Goal: Task Accomplishment & Management: Use online tool/utility

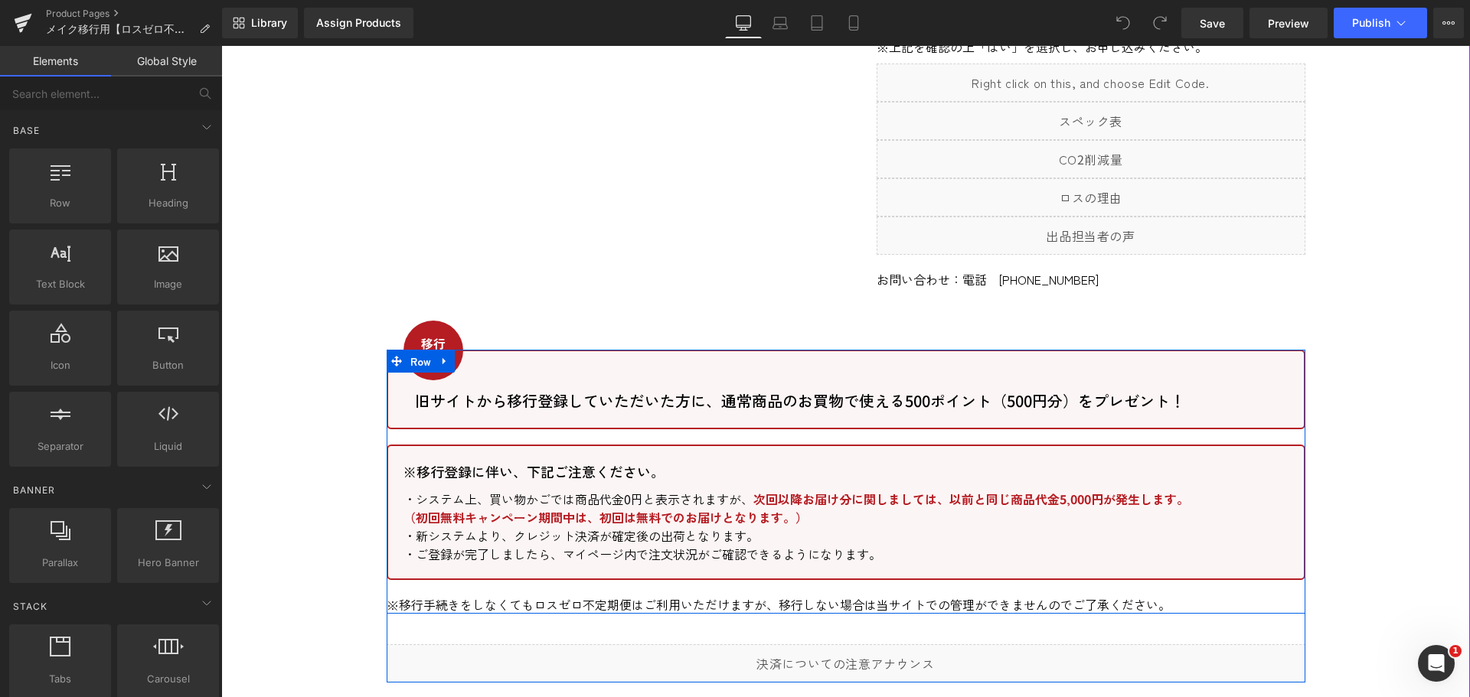
scroll to position [1378, 0]
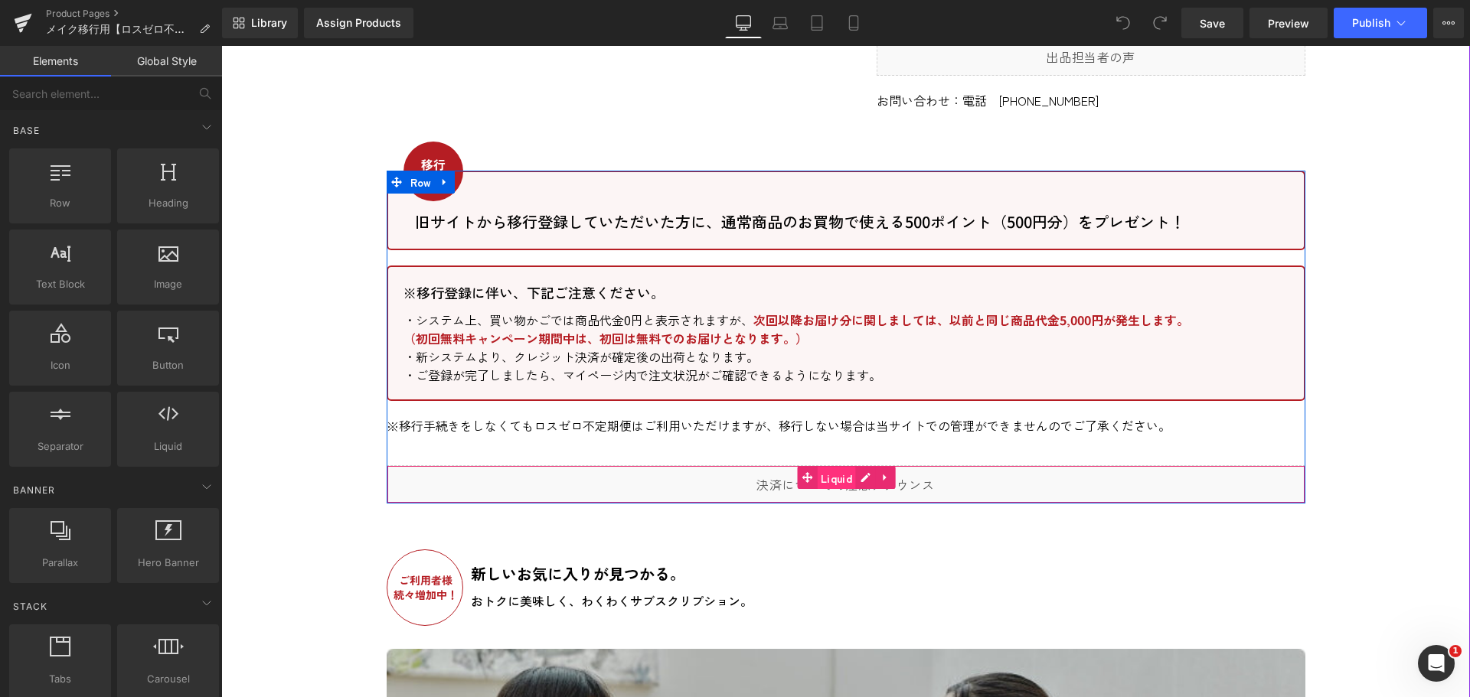
click at [820, 467] on span "Liquid" at bounding box center [836, 478] width 39 height 23
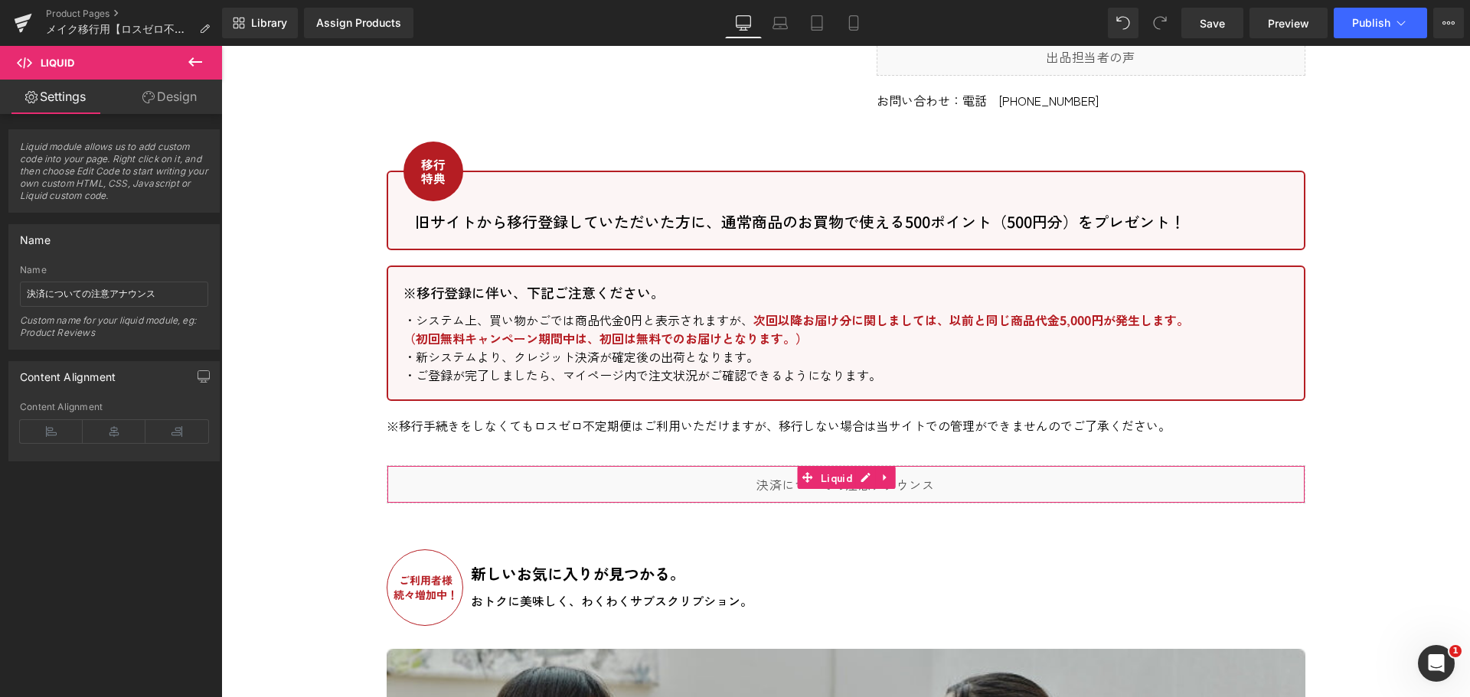
click at [158, 99] on link "Design" at bounding box center [169, 97] width 111 height 34
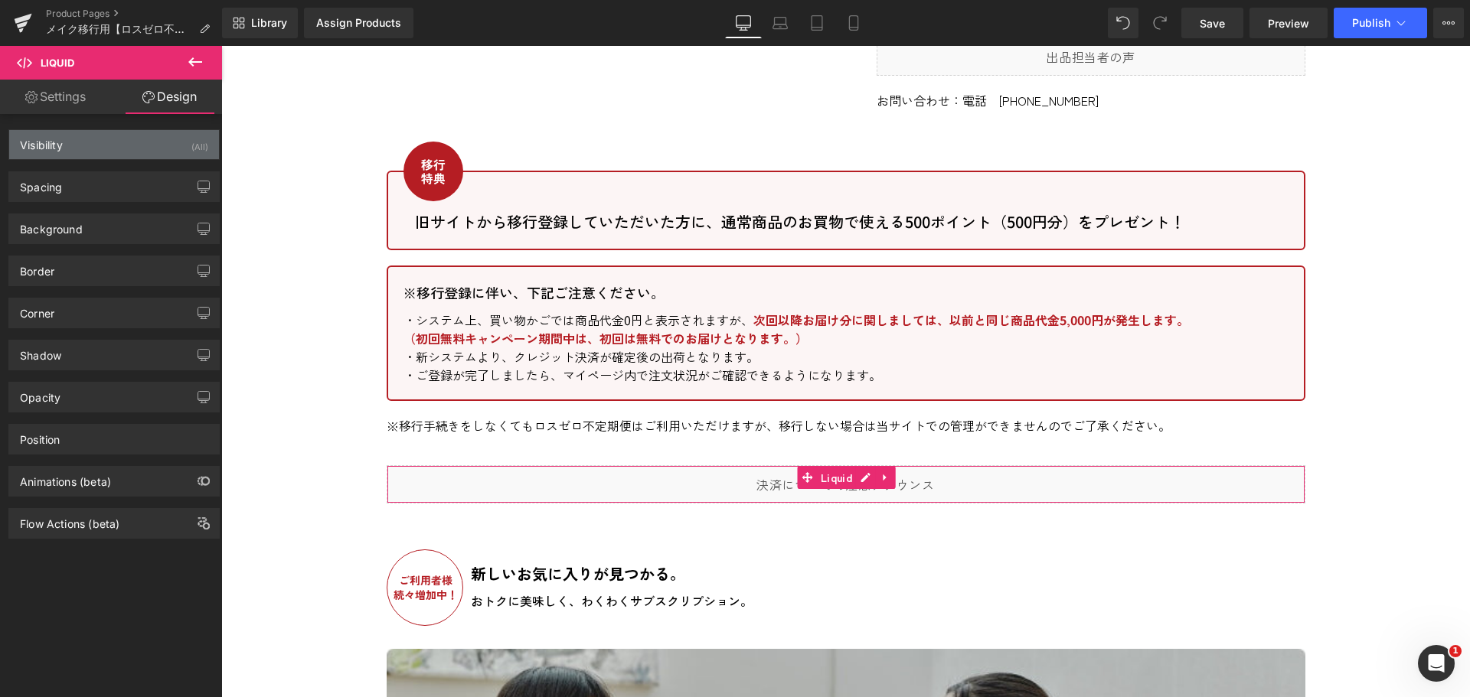
click at [105, 145] on div "Visibility (All)" at bounding box center [114, 144] width 210 height 29
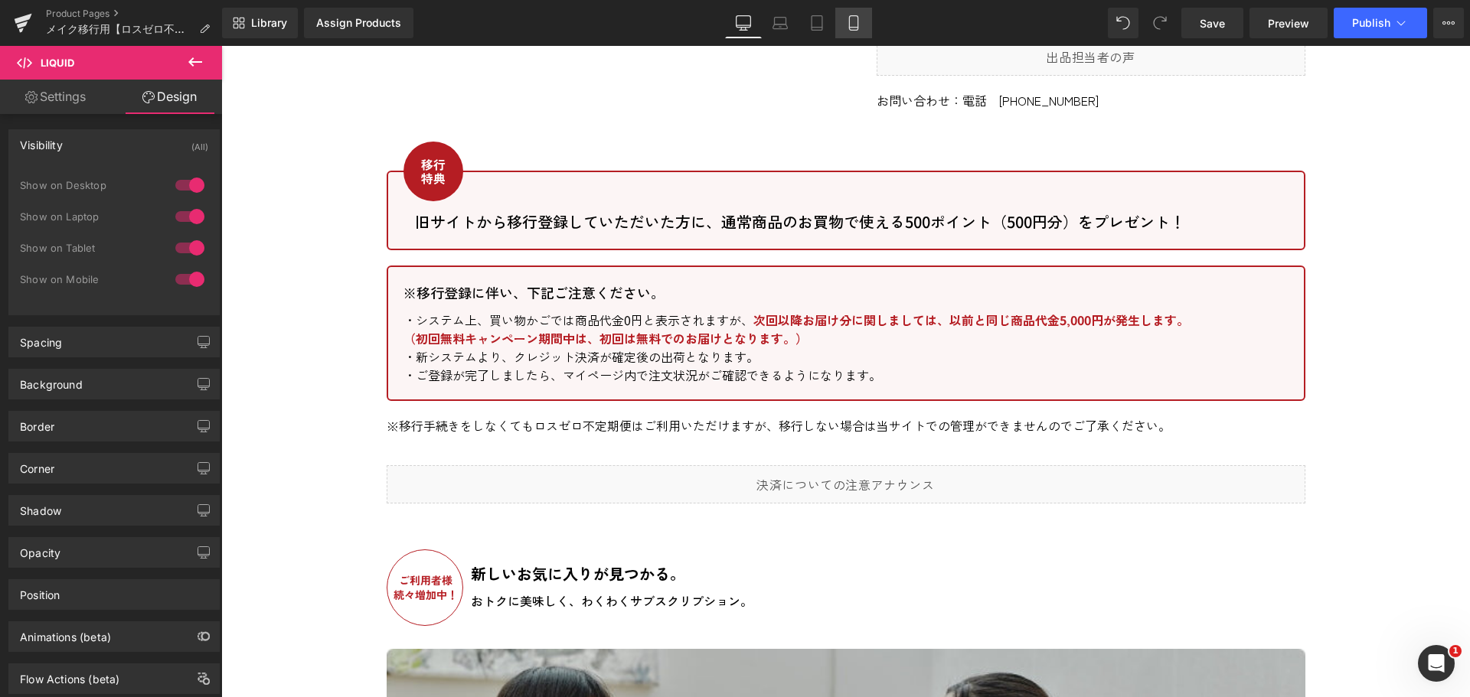
click at [851, 15] on icon at bounding box center [853, 22] width 15 height 15
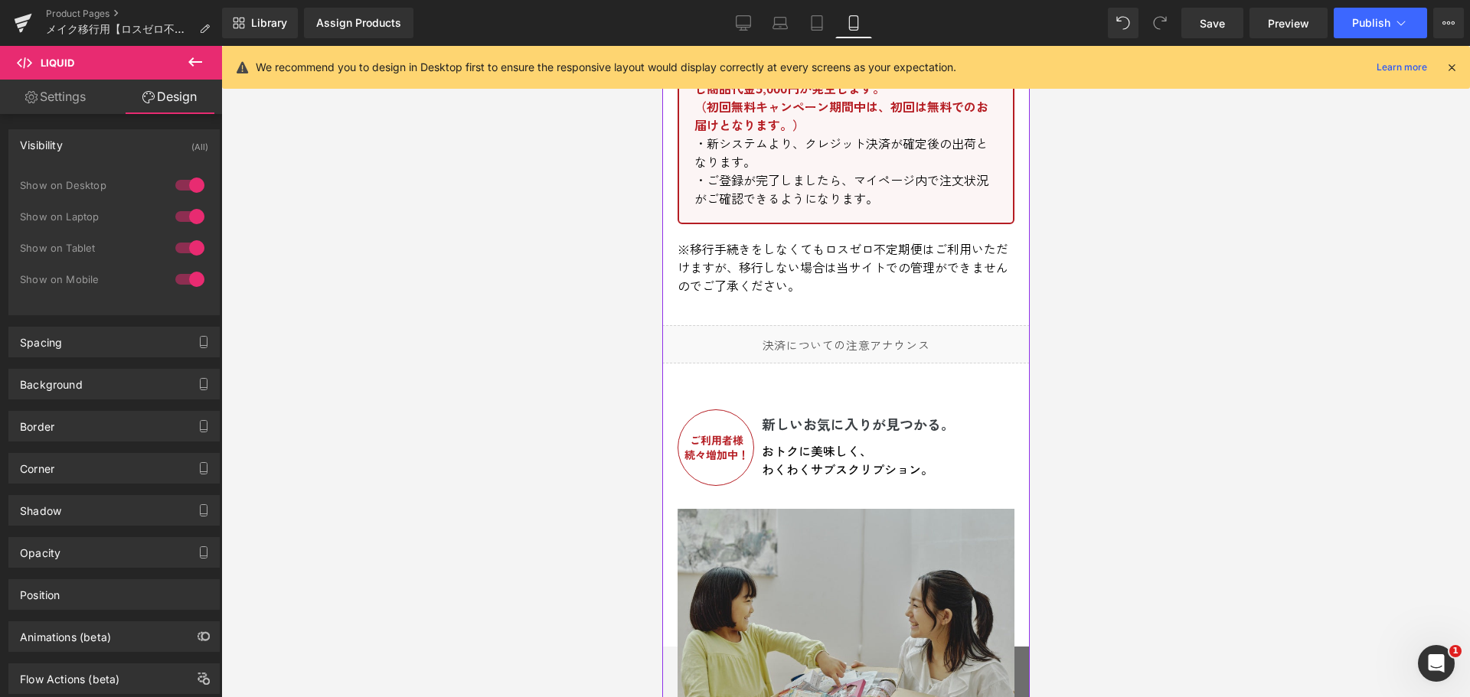
scroll to position [2420, 0]
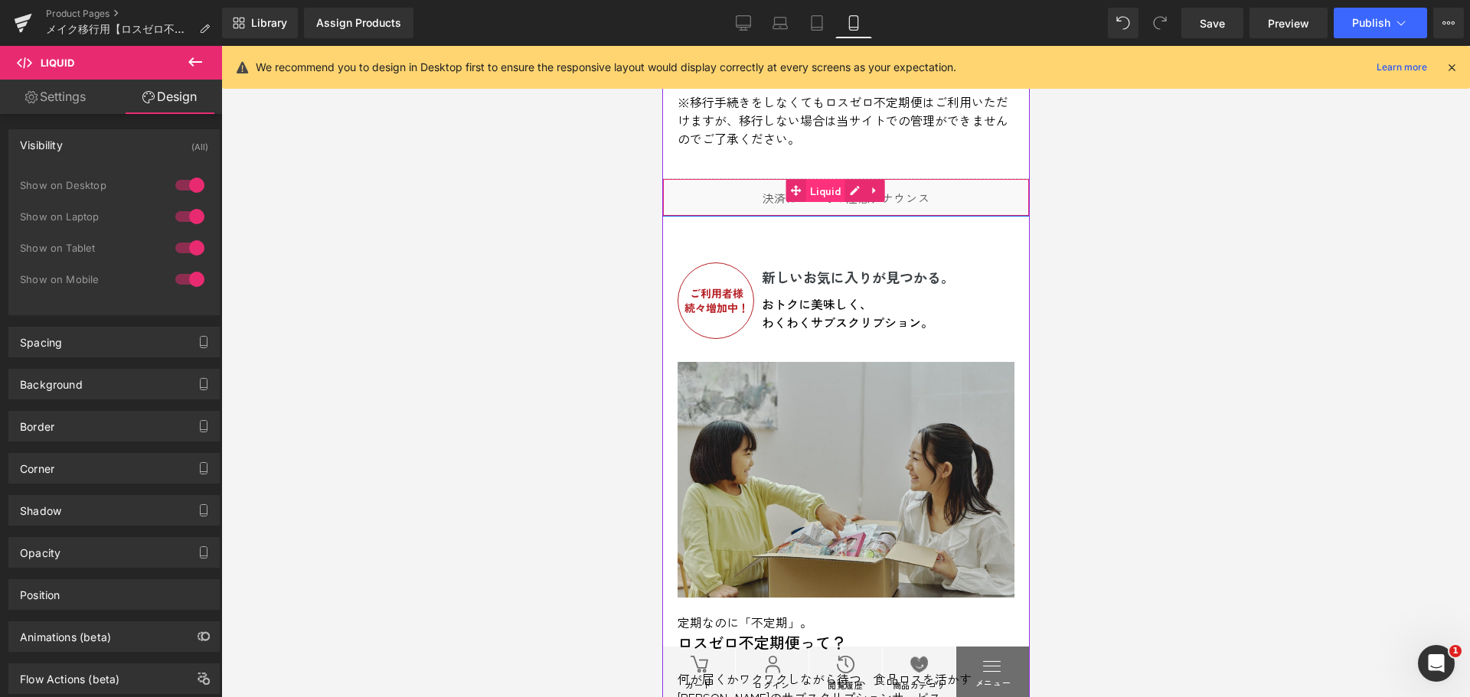
click at [828, 202] on span "Liquid" at bounding box center [824, 190] width 39 height 23
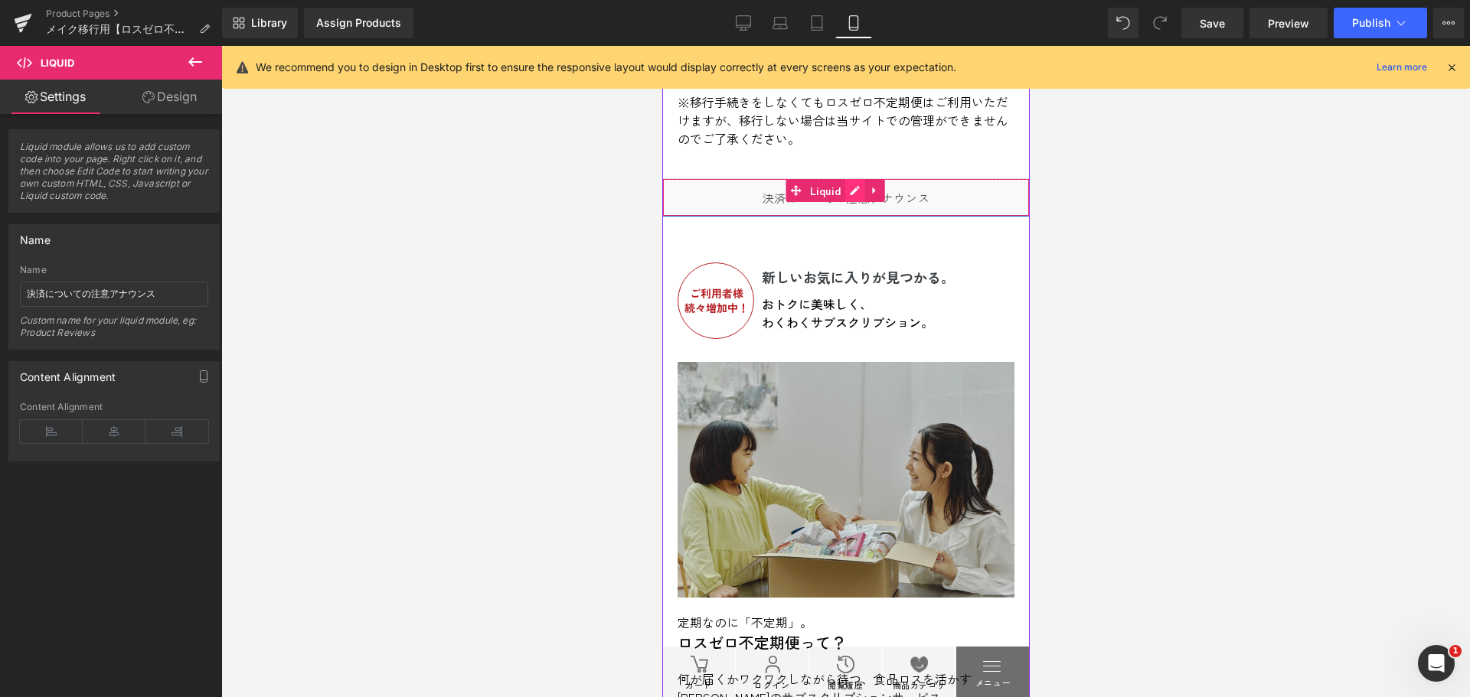
click at [858, 217] on div "Liquid" at bounding box center [844, 197] width 367 height 38
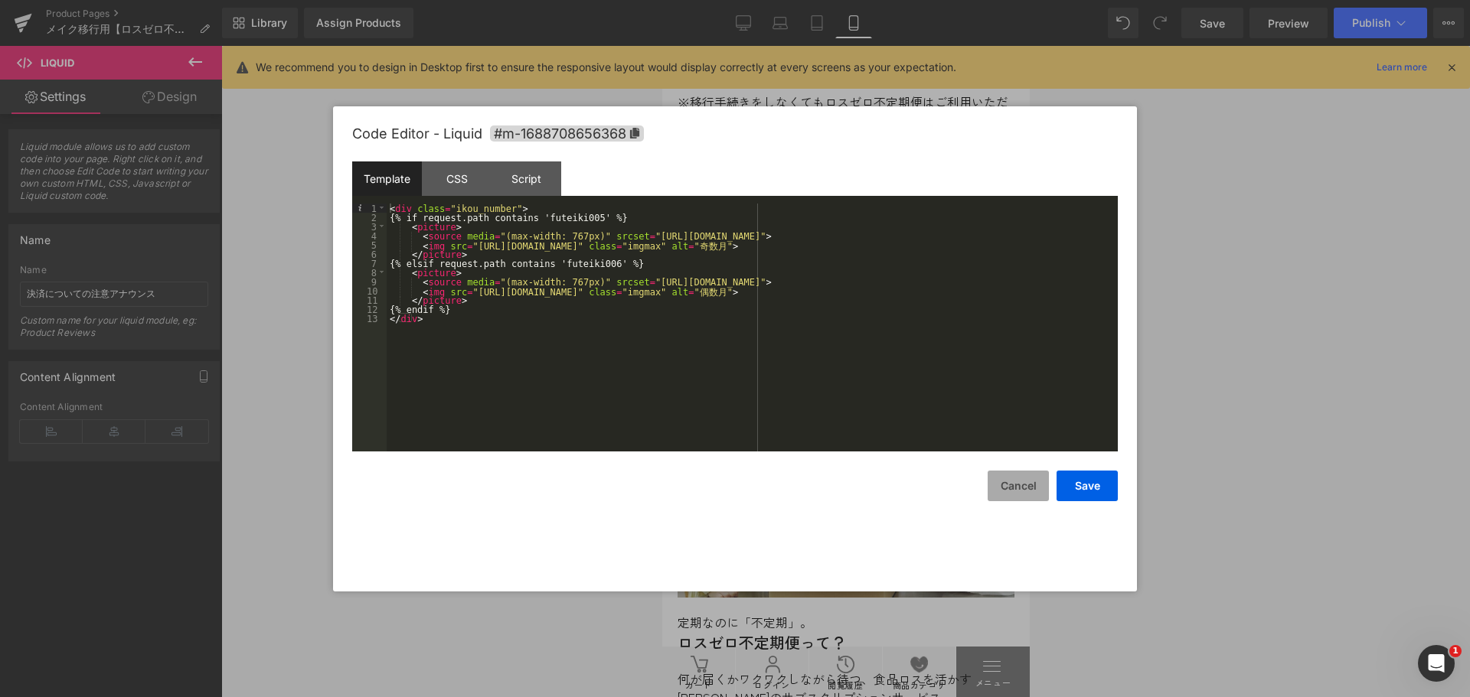
click at [1016, 491] on button "Cancel" at bounding box center [1018, 486] width 61 height 31
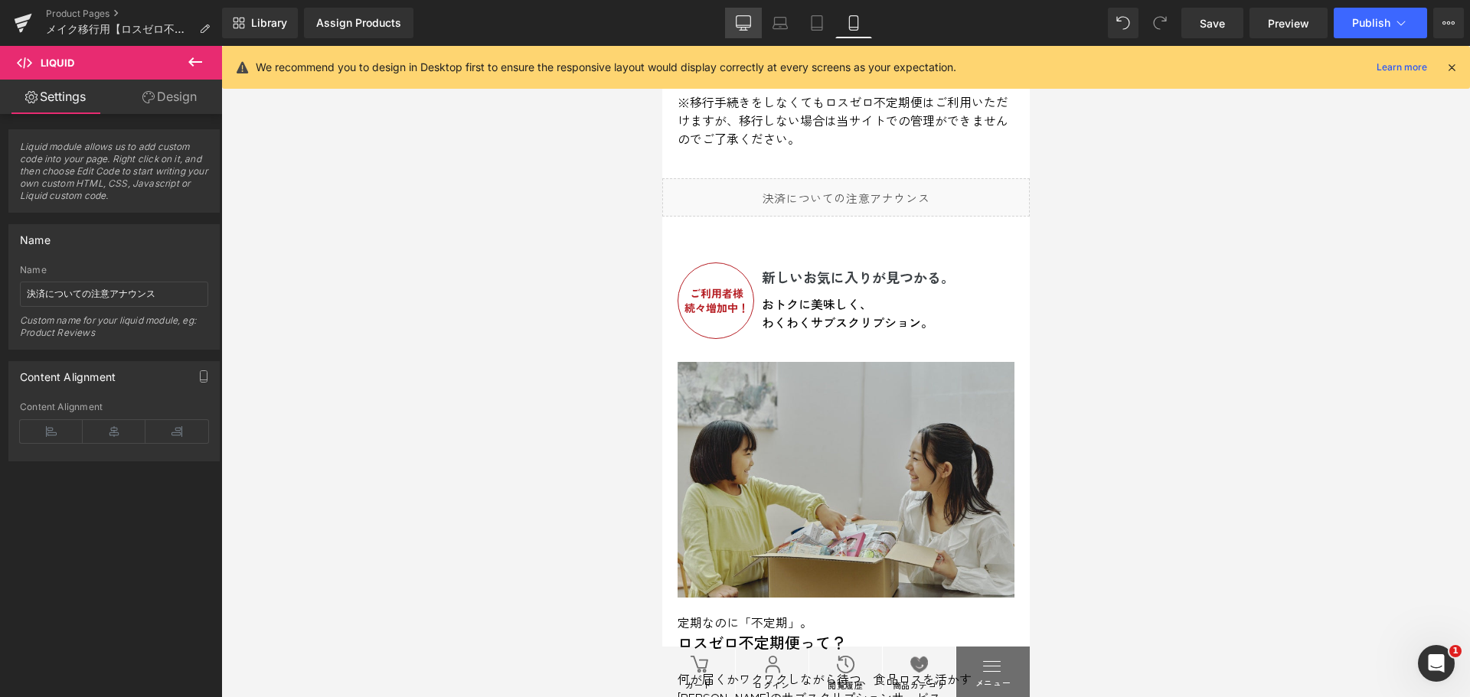
click at [745, 26] on icon at bounding box center [743, 22] width 15 height 15
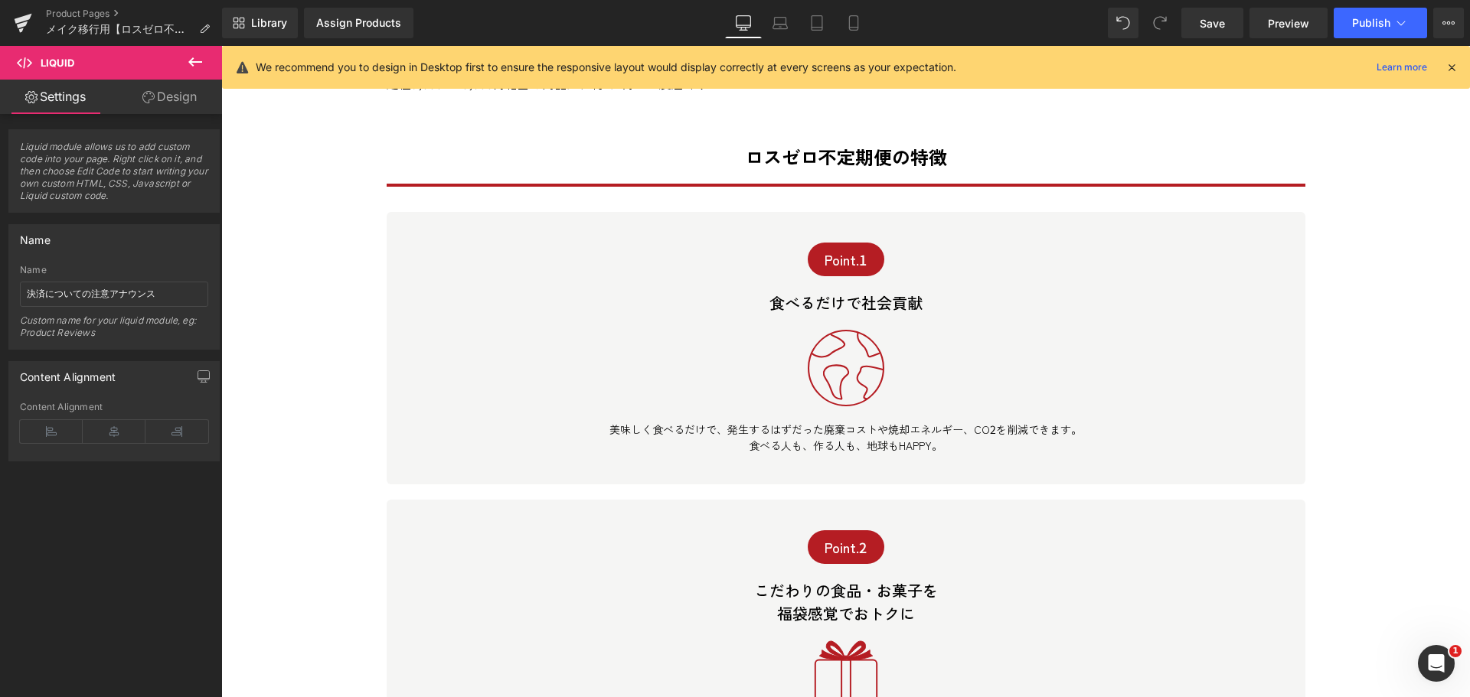
scroll to position [1565, 0]
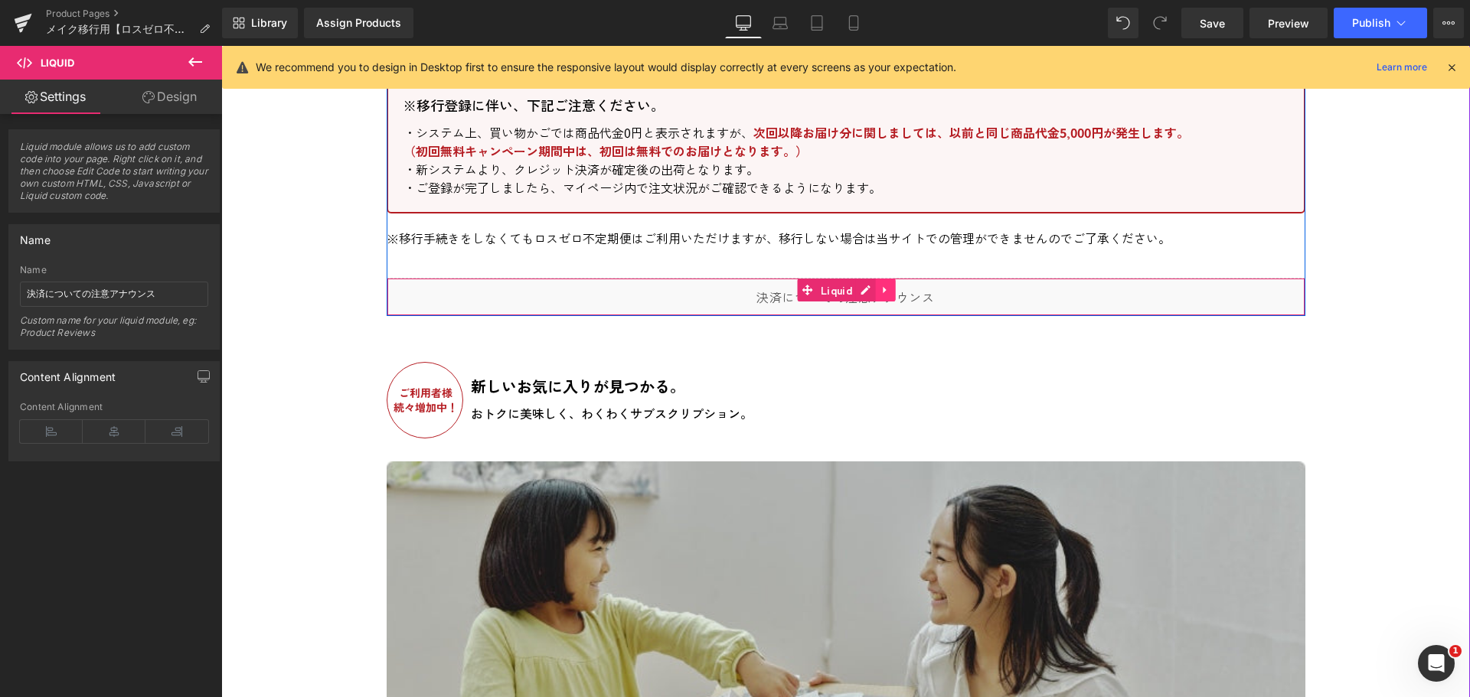
click at [886, 283] on link at bounding box center [886, 290] width 20 height 23
click at [890, 285] on icon at bounding box center [895, 290] width 11 height 11
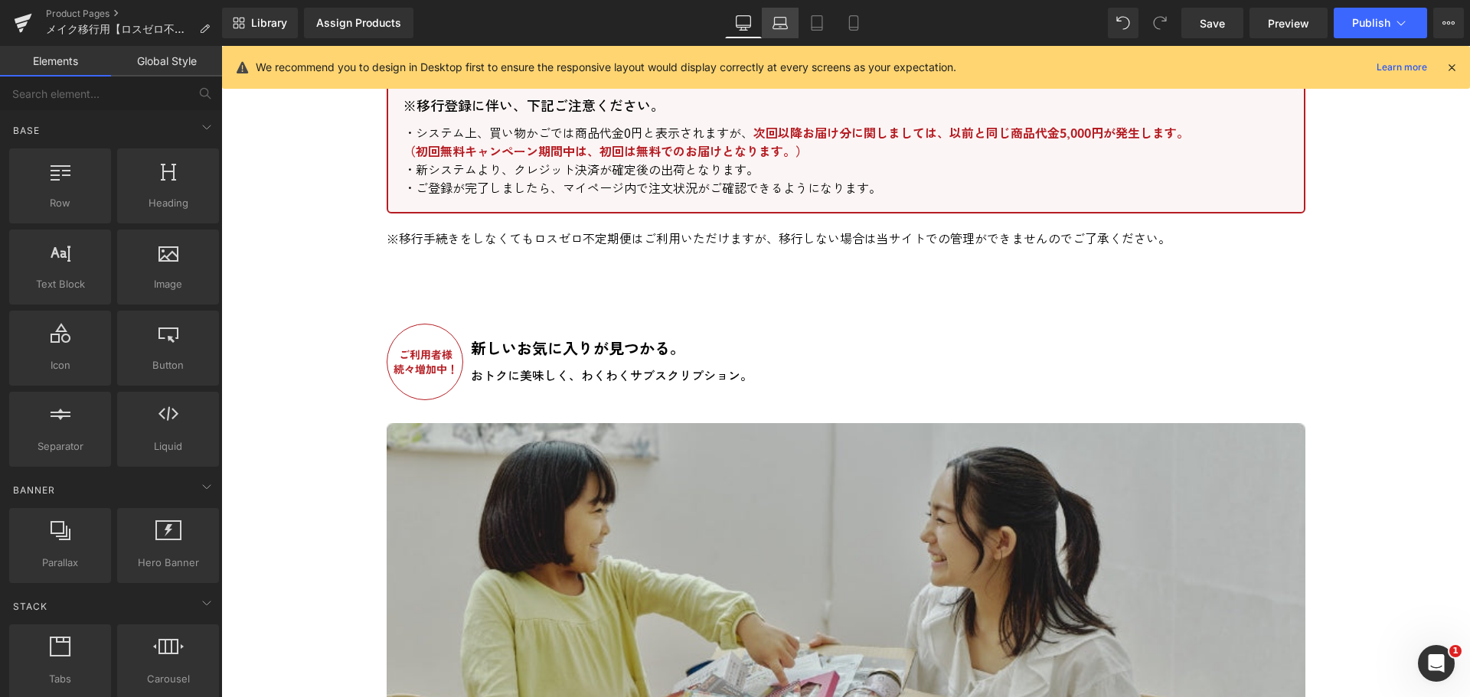
click at [783, 27] on icon at bounding box center [779, 22] width 15 height 15
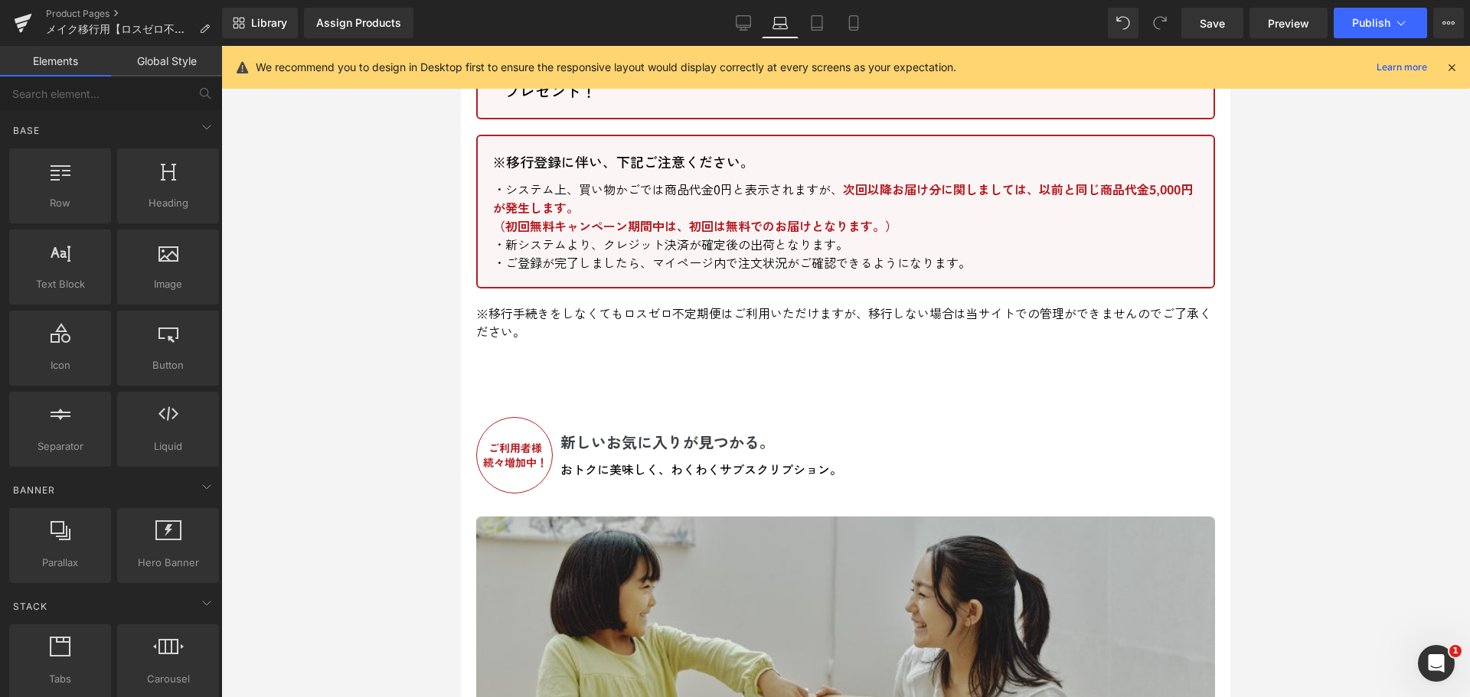
scroll to position [1633, 0]
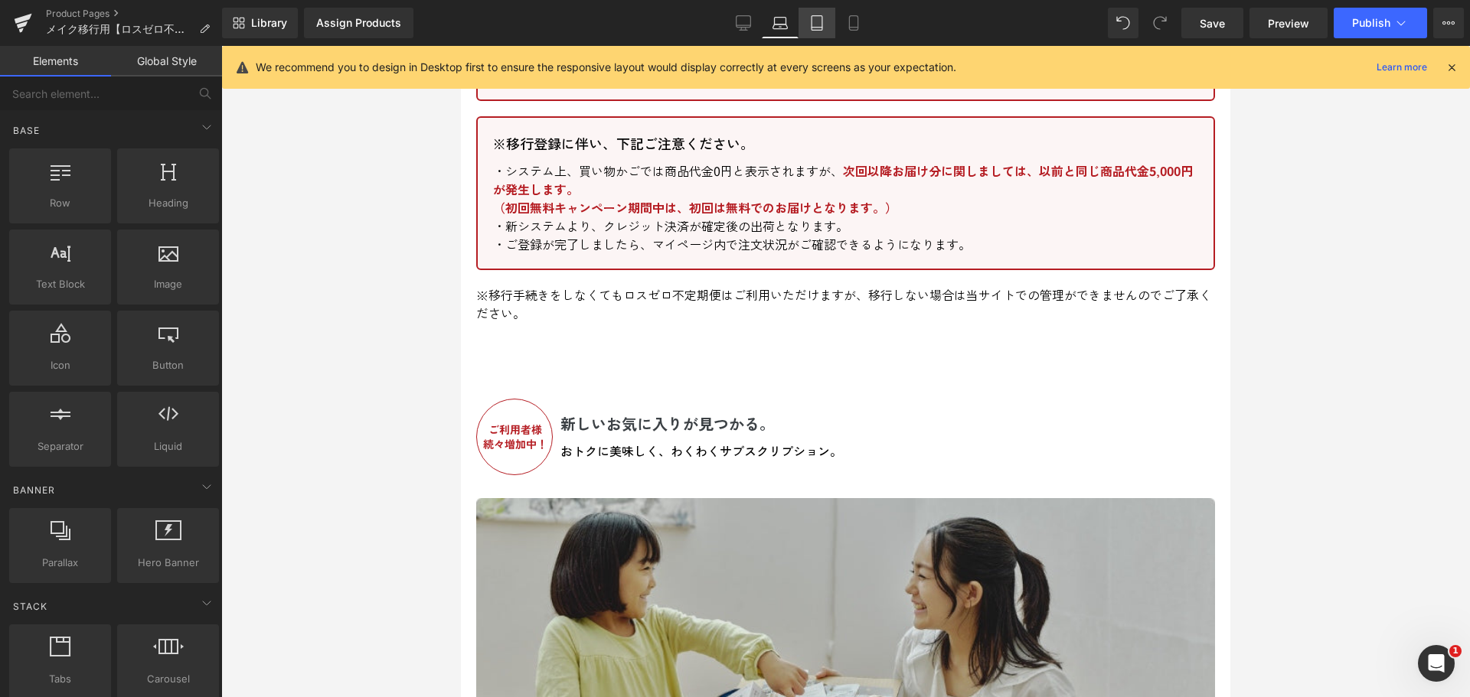
click at [818, 28] on icon at bounding box center [816, 22] width 15 height 15
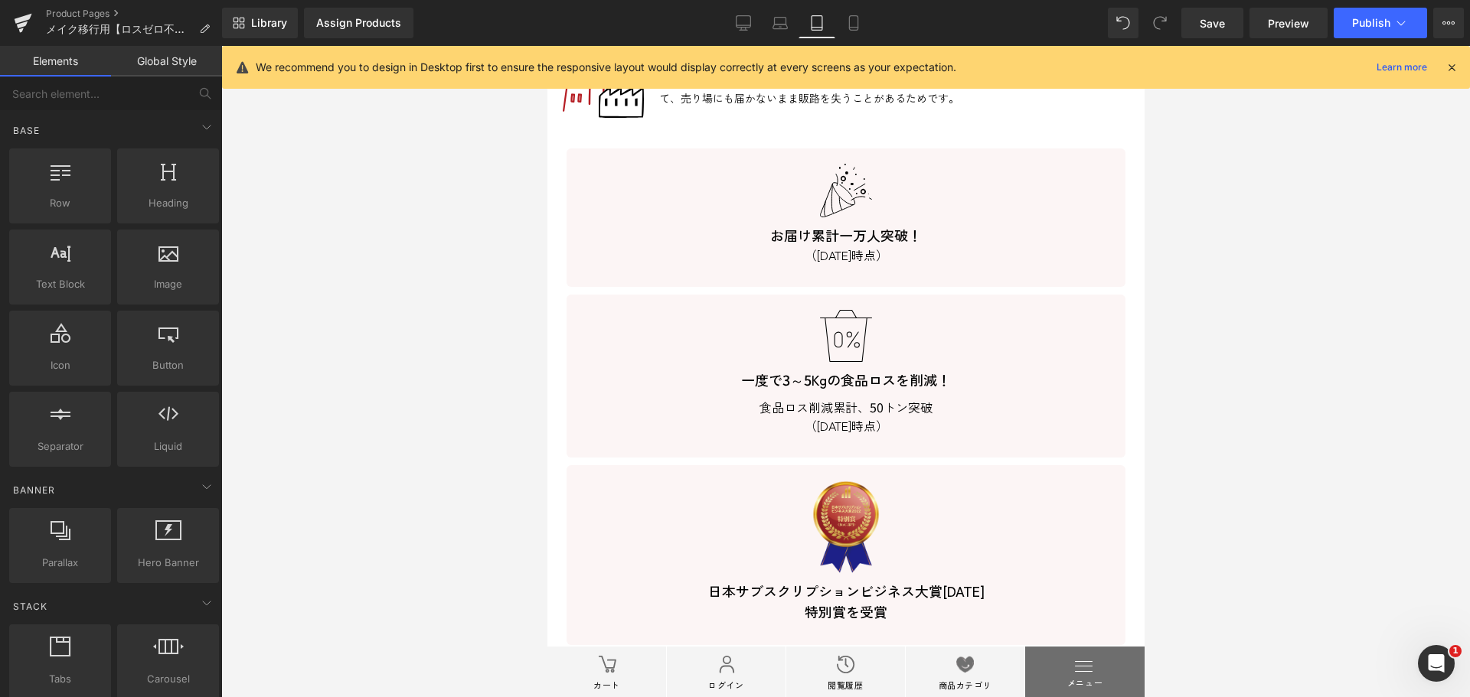
scroll to position [4195, 0]
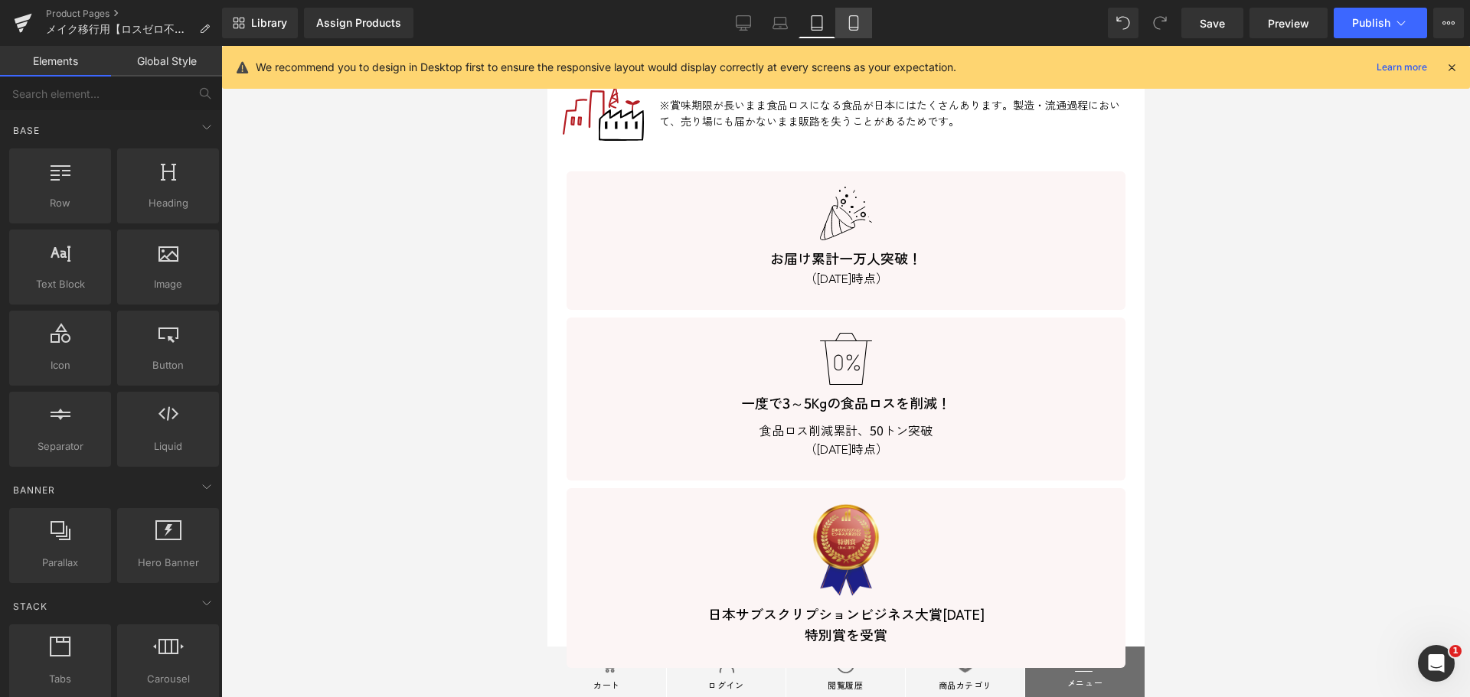
click at [857, 31] on link "Mobile" at bounding box center [853, 23] width 37 height 31
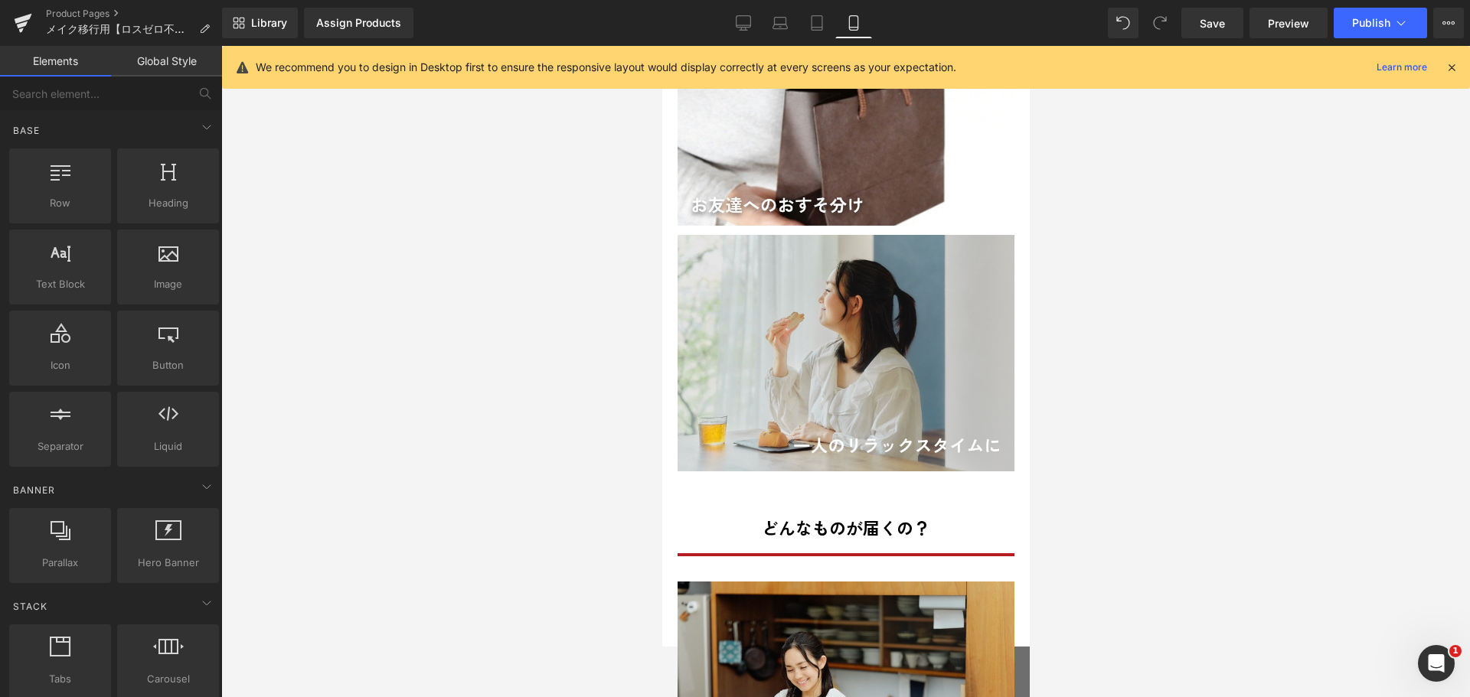
scroll to position [5433, 0]
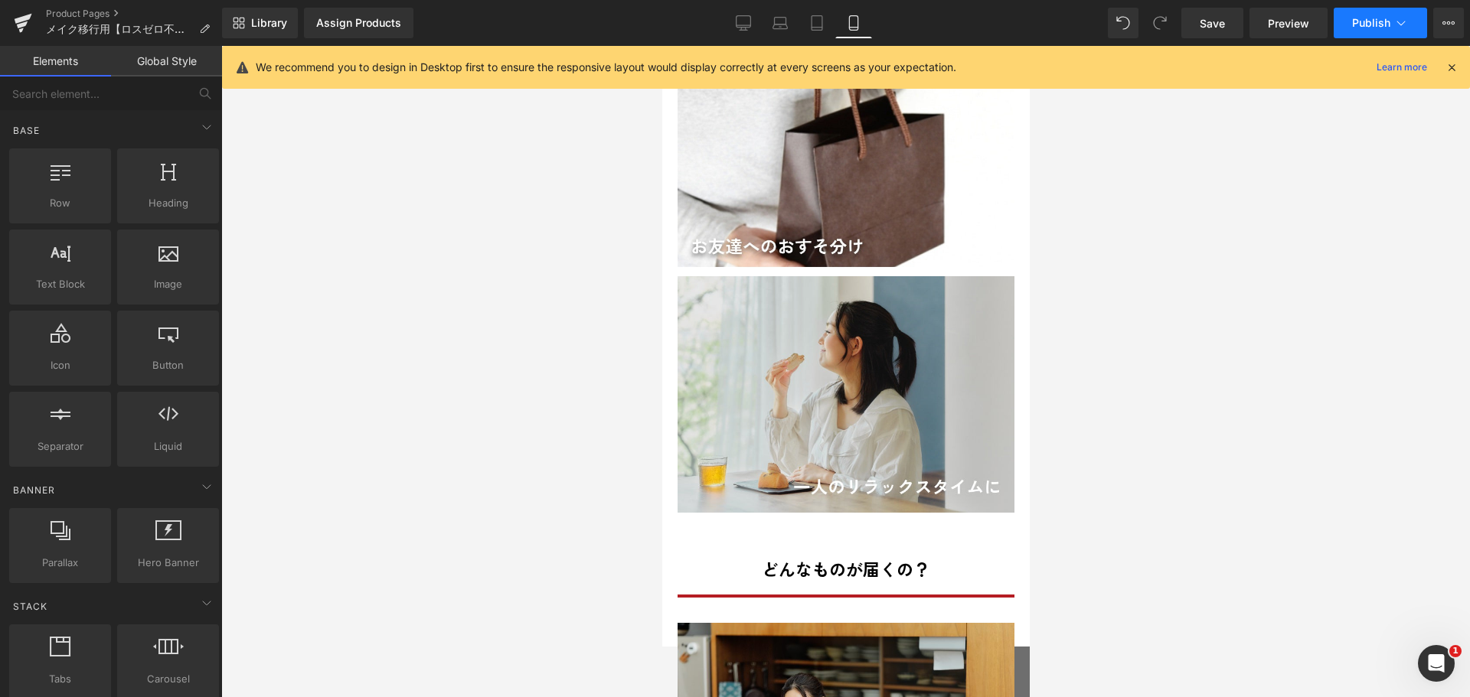
click at [1369, 19] on span "Publish" at bounding box center [1371, 23] width 38 height 12
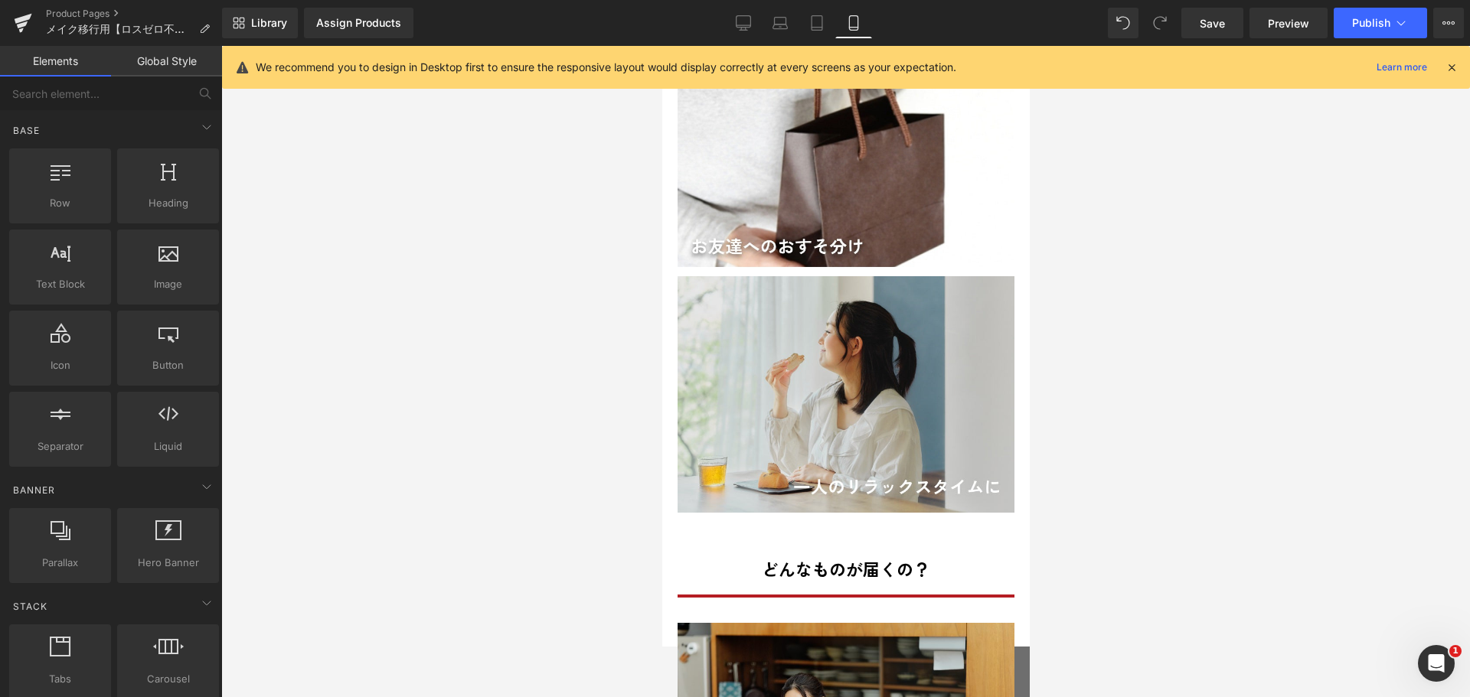
click at [1445, 67] on icon at bounding box center [1452, 67] width 14 height 14
